Goal: Task Accomplishment & Management: Manage account settings

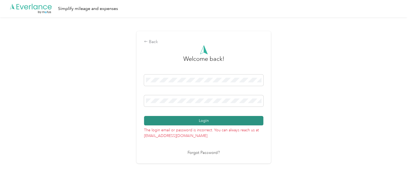
click at [192, 120] on button "Login" at bounding box center [203, 120] width 119 height 9
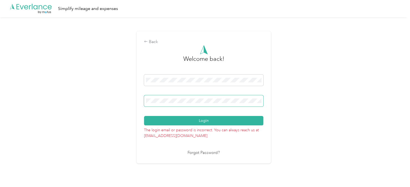
click at [139, 100] on div "Back Welcome back! Login The login email or password is incorrect. You can alwa…" at bounding box center [203, 97] width 134 height 132
click at [191, 123] on button "Login" at bounding box center [203, 120] width 119 height 9
click at [135, 101] on div "Back Welcome back! Login The login email or password is incorrect. You can alwa…" at bounding box center [203, 99] width 407 height 164
click at [217, 121] on button "Login" at bounding box center [203, 120] width 119 height 9
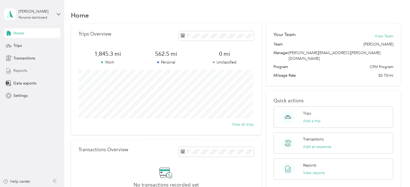
click at [23, 70] on span "Reports" at bounding box center [20, 71] width 14 height 6
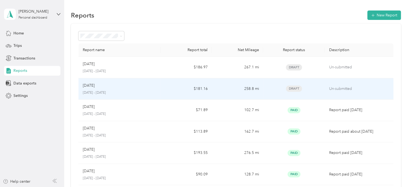
click at [106, 87] on div "[DATE]" at bounding box center [120, 85] width 74 height 6
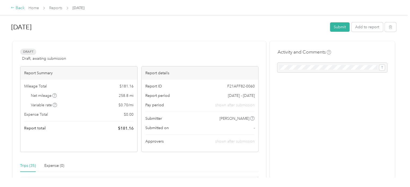
click at [13, 8] on icon at bounding box center [13, 8] width 4 height 4
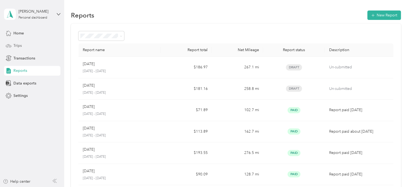
click at [20, 45] on span "Trips" at bounding box center [17, 46] width 8 height 6
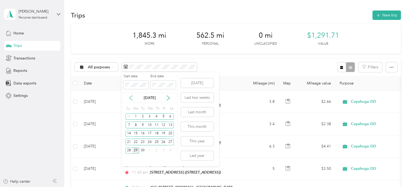
click at [130, 99] on icon at bounding box center [130, 97] width 5 height 5
click at [164, 115] on div "1" at bounding box center [163, 116] width 7 height 7
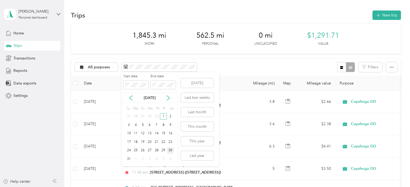
click at [172, 152] on div "30" at bounding box center [170, 150] width 7 height 7
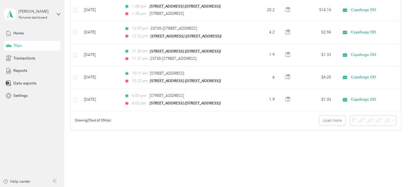
scroll to position [552, 0]
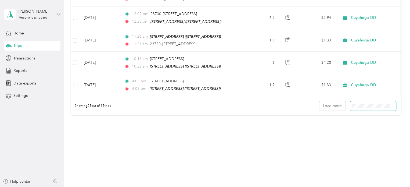
click at [369, 106] on span at bounding box center [373, 105] width 46 height 9
click at [372, 129] on span "100 per load" at bounding box center [363, 131] width 22 height 5
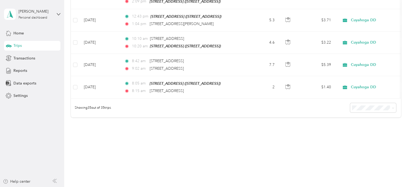
scroll to position [718, 0]
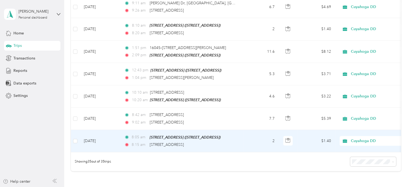
click at [362, 138] on span "Cuyahoga DD" at bounding box center [375, 141] width 49 height 6
click at [360, 151] on span "Personal" at bounding box center [378, 152] width 50 height 6
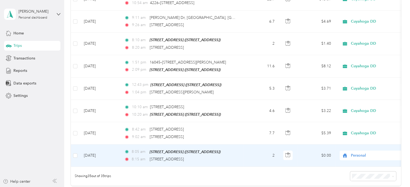
scroll to position [691, 0]
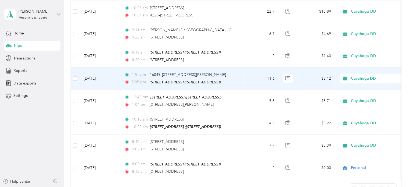
click at [355, 75] on span "Cuyahoga DD" at bounding box center [375, 78] width 49 height 6
click at [356, 90] on span "Personal" at bounding box center [378, 91] width 50 height 6
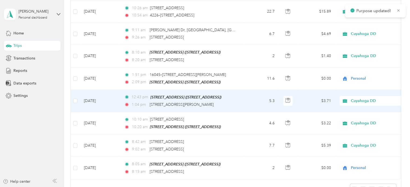
scroll to position [664, 0]
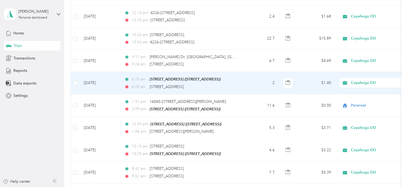
click at [367, 80] on span "Cuyahoga DD" at bounding box center [375, 83] width 49 height 6
click at [365, 94] on span "Personal" at bounding box center [378, 95] width 50 height 6
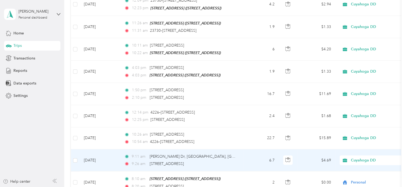
scroll to position [557, 0]
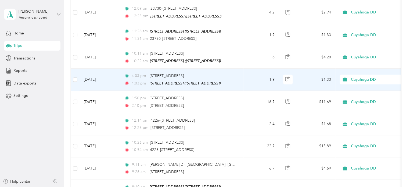
click at [370, 77] on span "Cuyahoga DD" at bounding box center [375, 80] width 49 height 6
click at [361, 93] on span "Personal" at bounding box center [378, 93] width 50 height 6
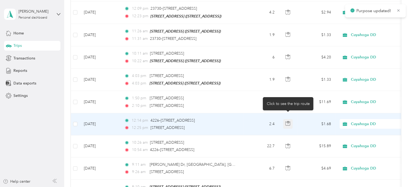
scroll to position [530, 0]
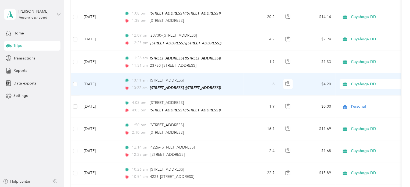
click at [355, 81] on span "Cuyahoga DD" at bounding box center [375, 84] width 49 height 6
click at [355, 96] on span "Personal" at bounding box center [378, 98] width 50 height 6
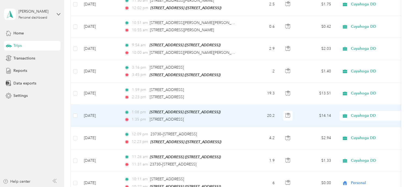
scroll to position [423, 0]
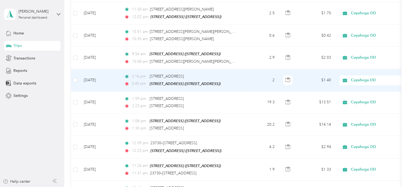
click at [353, 77] on span "Cuyahoga DD" at bounding box center [375, 80] width 49 height 6
click at [360, 95] on li "Personal" at bounding box center [372, 94] width 67 height 9
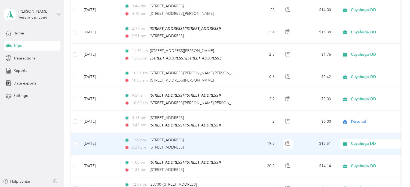
scroll to position [369, 0]
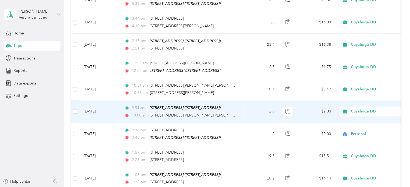
click at [360, 108] on span "Cuyahoga DD" at bounding box center [375, 111] width 49 height 6
click at [362, 125] on span "Personal" at bounding box center [378, 126] width 50 height 6
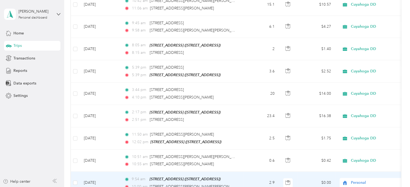
scroll to position [288, 0]
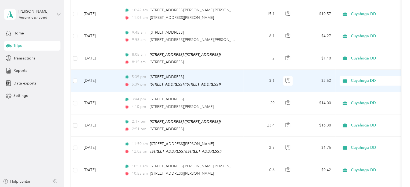
click at [349, 78] on span "Cuyahoga DD" at bounding box center [370, 81] width 59 height 6
click at [355, 96] on span "Personal" at bounding box center [378, 96] width 50 height 6
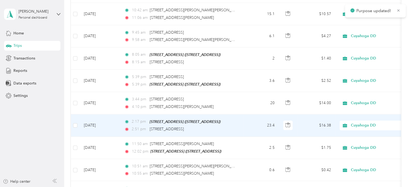
scroll to position [262, 0]
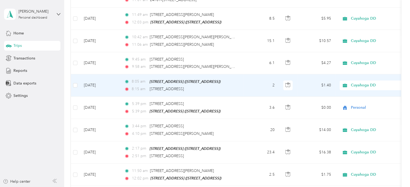
click at [352, 82] on span "Cuyahoga DD" at bounding box center [375, 85] width 49 height 6
click at [358, 101] on span "Personal" at bounding box center [378, 102] width 50 height 6
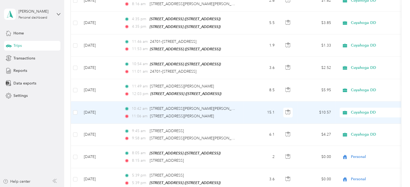
scroll to position [181, 0]
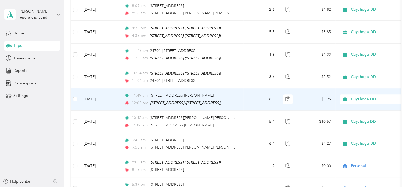
click at [356, 96] on span "Cuyahoga DD" at bounding box center [375, 99] width 49 height 6
click at [361, 116] on span "Personal" at bounding box center [378, 116] width 50 height 6
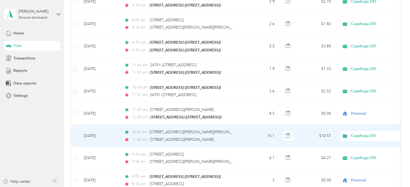
scroll to position [154, 0]
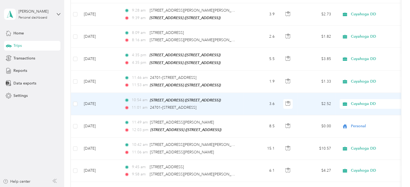
click at [356, 102] on span "Cuyahoga DD" at bounding box center [375, 104] width 49 height 6
click at [360, 120] on span "Personal" at bounding box center [378, 121] width 50 height 6
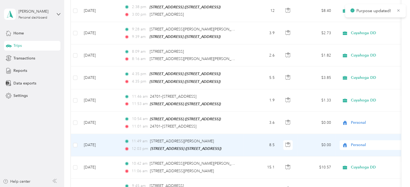
scroll to position [127, 0]
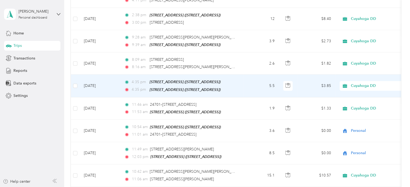
click at [352, 83] on span "Cuyahoga DD" at bounding box center [375, 86] width 49 height 6
click at [359, 104] on span "Personal" at bounding box center [378, 104] width 50 height 6
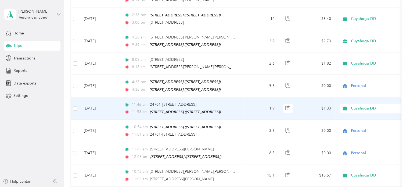
scroll to position [100, 0]
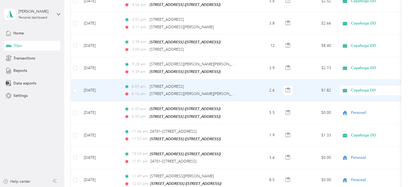
click at [356, 89] on span "Cuyahoga DD" at bounding box center [375, 90] width 49 height 6
click at [356, 107] on span "Personal" at bounding box center [378, 108] width 50 height 6
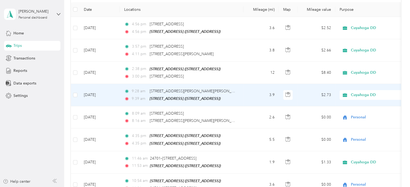
scroll to position [47, 0]
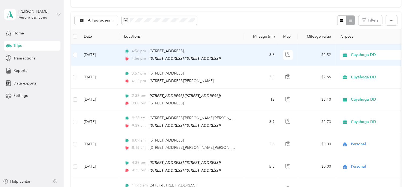
click at [360, 54] on span "Cuyahoga DD" at bounding box center [375, 55] width 49 height 6
click at [362, 72] on span "Personal" at bounding box center [378, 73] width 50 height 6
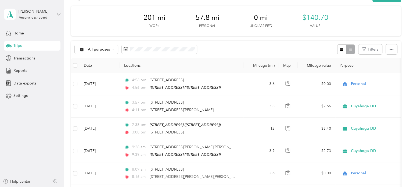
scroll to position [0, 0]
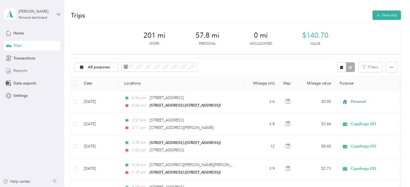
click at [23, 70] on span "Reports" at bounding box center [20, 71] width 14 height 6
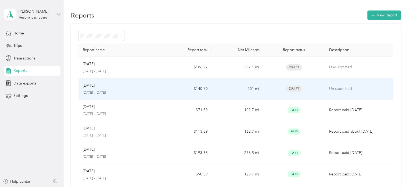
click at [202, 88] on td "$140.70" at bounding box center [185, 88] width 51 height 21
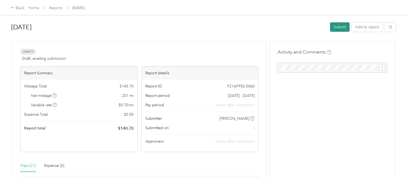
click at [337, 27] on button "Submit" at bounding box center [340, 26] width 20 height 9
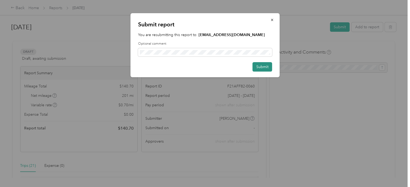
click at [260, 67] on button "Submit" at bounding box center [262, 66] width 20 height 9
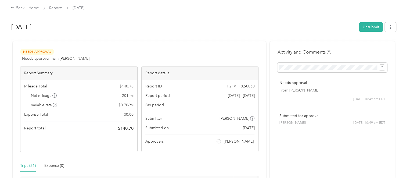
click at [48, 8] on div "Home Reports [DATE]" at bounding box center [56, 8] width 56 height 6
click at [33, 8] on link "Home" at bounding box center [33, 8] width 10 height 5
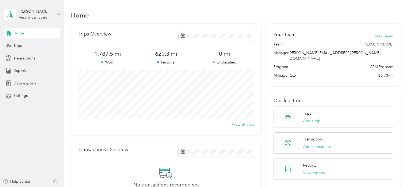
click at [28, 83] on span "Data exports" at bounding box center [24, 83] width 23 height 6
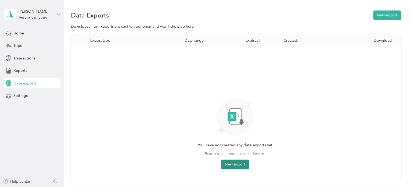
click at [234, 166] on button "New export" at bounding box center [235, 164] width 28 height 10
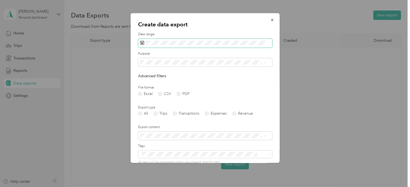
click at [148, 45] on span at bounding box center [205, 43] width 134 height 9
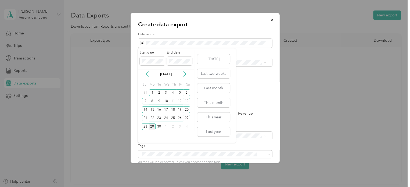
click at [147, 73] on icon at bounding box center [147, 73] width 3 height 5
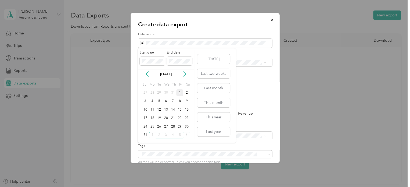
click at [180, 91] on div "1" at bounding box center [179, 92] width 7 height 7
click at [146, 135] on div "31" at bounding box center [145, 135] width 7 height 7
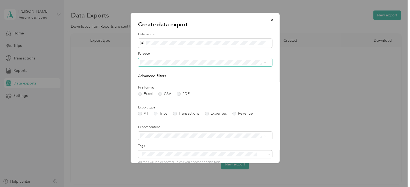
click at [244, 66] on span at bounding box center [205, 62] width 134 height 9
click at [262, 64] on span at bounding box center [205, 62] width 134 height 9
click at [265, 62] on icon at bounding box center [264, 62] width 2 height 2
click at [212, 87] on li "Personal" at bounding box center [203, 90] width 130 height 9
click at [215, 76] on p "Advanced filters" at bounding box center [205, 76] width 134 height 6
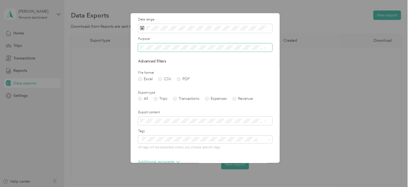
scroll to position [46, 0]
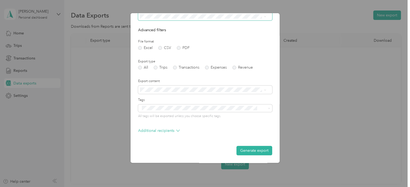
click at [207, 79] on label "Export content" at bounding box center [205, 81] width 134 height 5
click at [206, 96] on form "Date range Purpose Advanced filters File format Excel CSV PDF Export type All T…" at bounding box center [205, 70] width 134 height 169
click at [178, 130] on icon at bounding box center [177, 130] width 3 height 3
click at [197, 131] on div "Additional recipients" at bounding box center [205, 132] width 134 height 9
click at [178, 131] on icon at bounding box center [177, 130] width 3 height 3
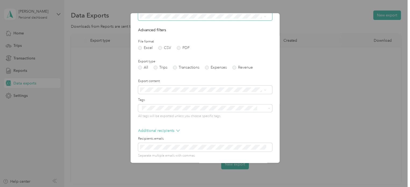
scroll to position [68, 0]
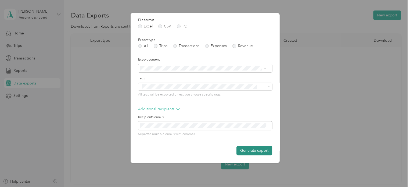
click at [247, 150] on button "Generate export" at bounding box center [254, 150] width 36 height 9
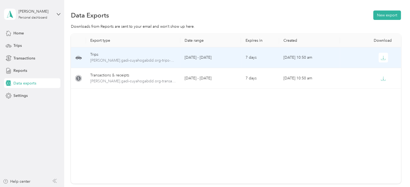
click at [386, 58] on div at bounding box center [370, 58] width 52 height 10
click at [378, 57] on button "button" at bounding box center [383, 58] width 10 height 10
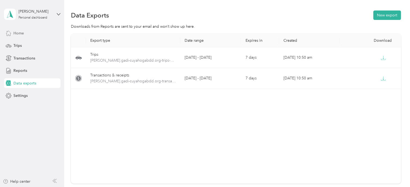
click at [20, 31] on span "Home" at bounding box center [18, 33] width 10 height 6
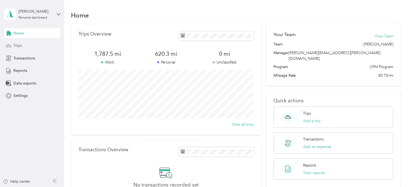
click at [19, 45] on span "Trips" at bounding box center [17, 46] width 8 height 6
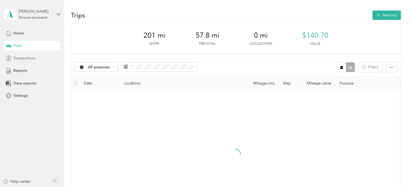
click at [23, 56] on span "Transactions" at bounding box center [24, 58] width 22 height 6
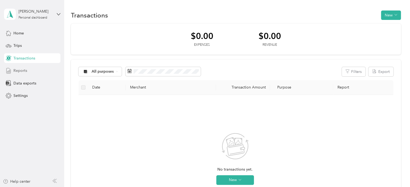
click at [24, 70] on span "Reports" at bounding box center [20, 71] width 14 height 6
